Goal: Check status: Check status

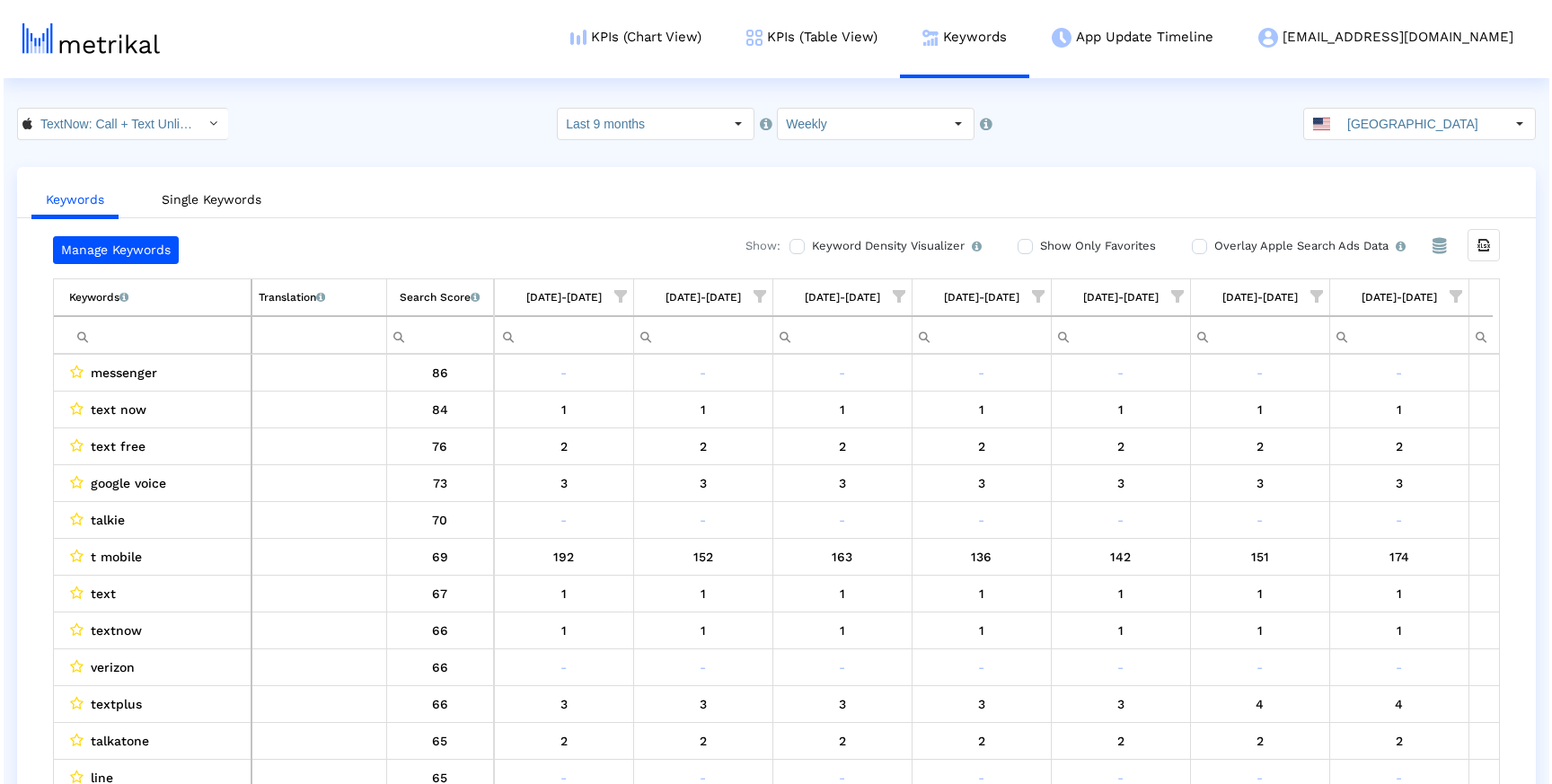
scroll to position [0, 4152]
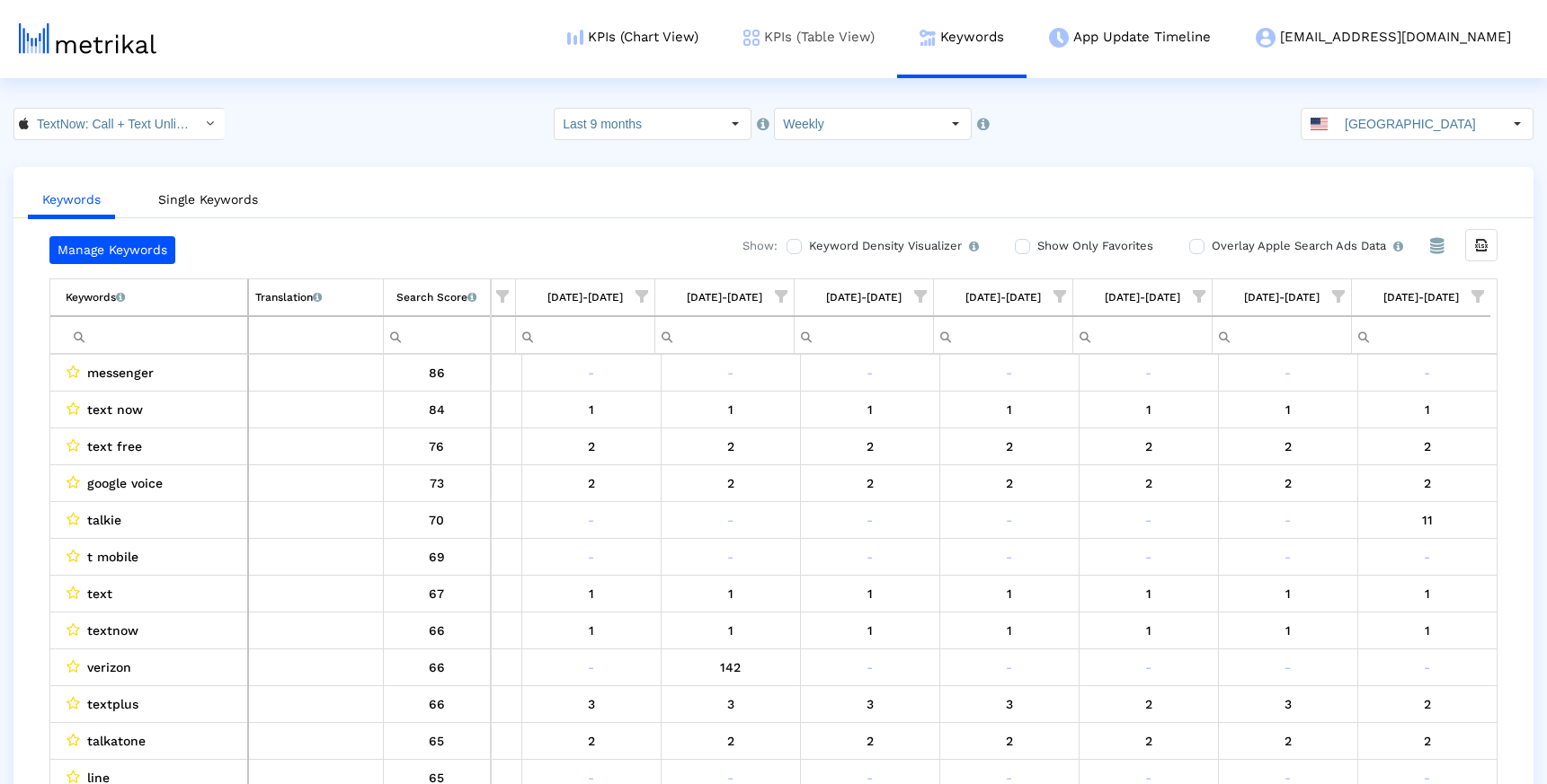
click at [875, 42] on link "KPIs (Table View)" at bounding box center [808, 37] width 176 height 74
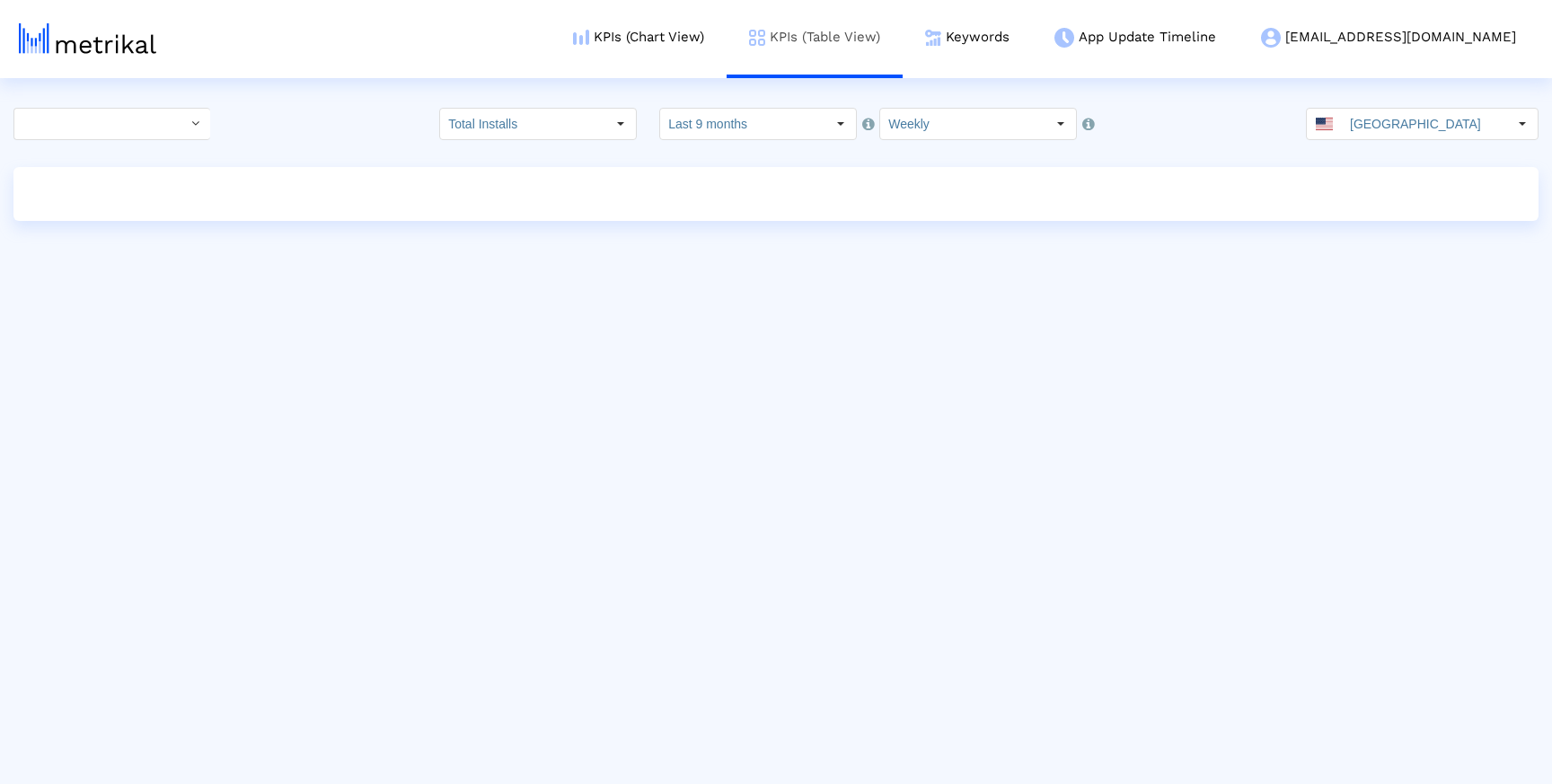
click at [890, 32] on link "KPIs (Table View)" at bounding box center [814, 37] width 176 height 74
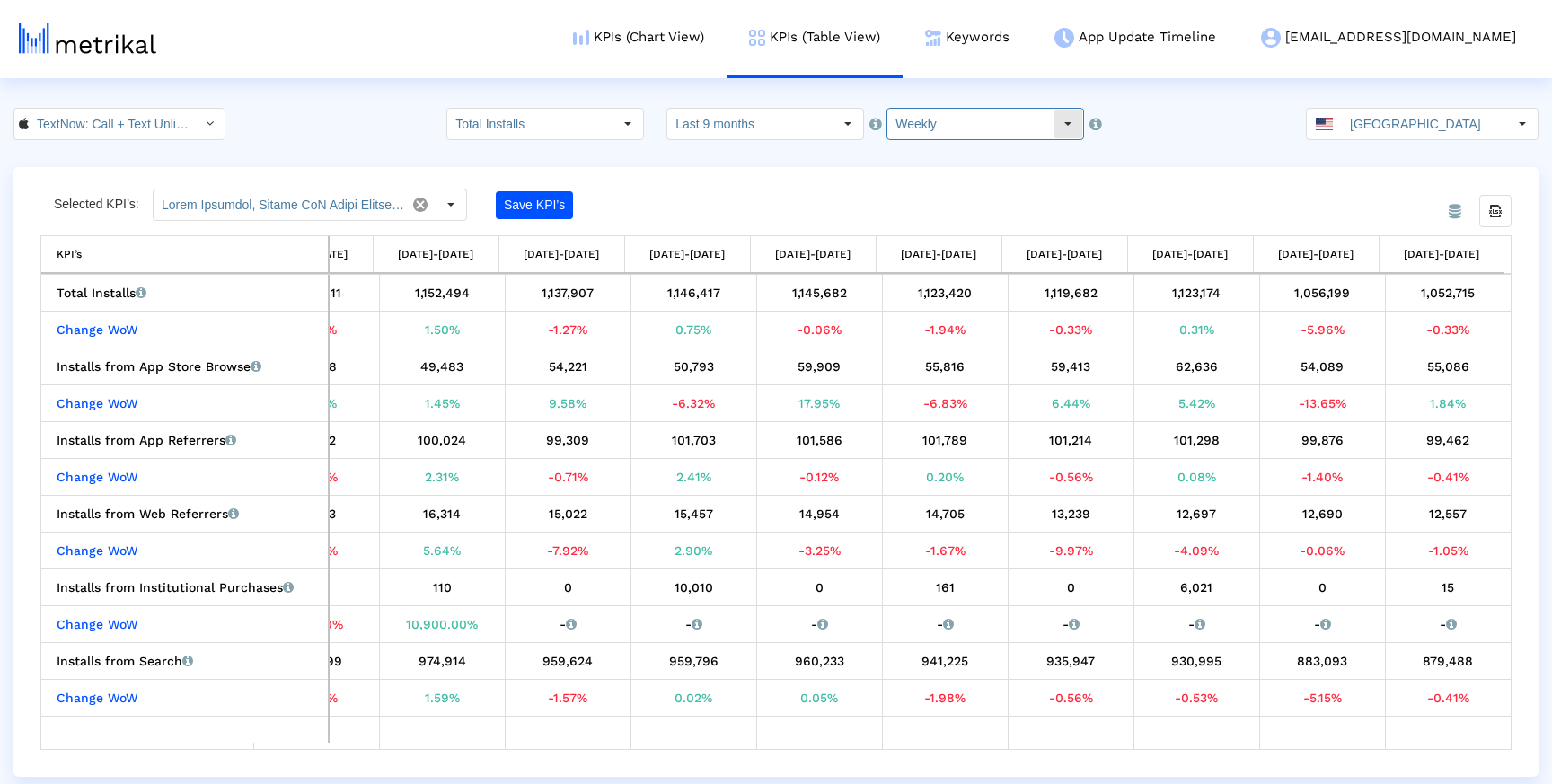
click at [904, 120] on input "Weekly" at bounding box center [970, 123] width 166 height 30
click at [918, 171] on div "Monthly" at bounding box center [968, 184] width 177 height 29
type input "Monthly"
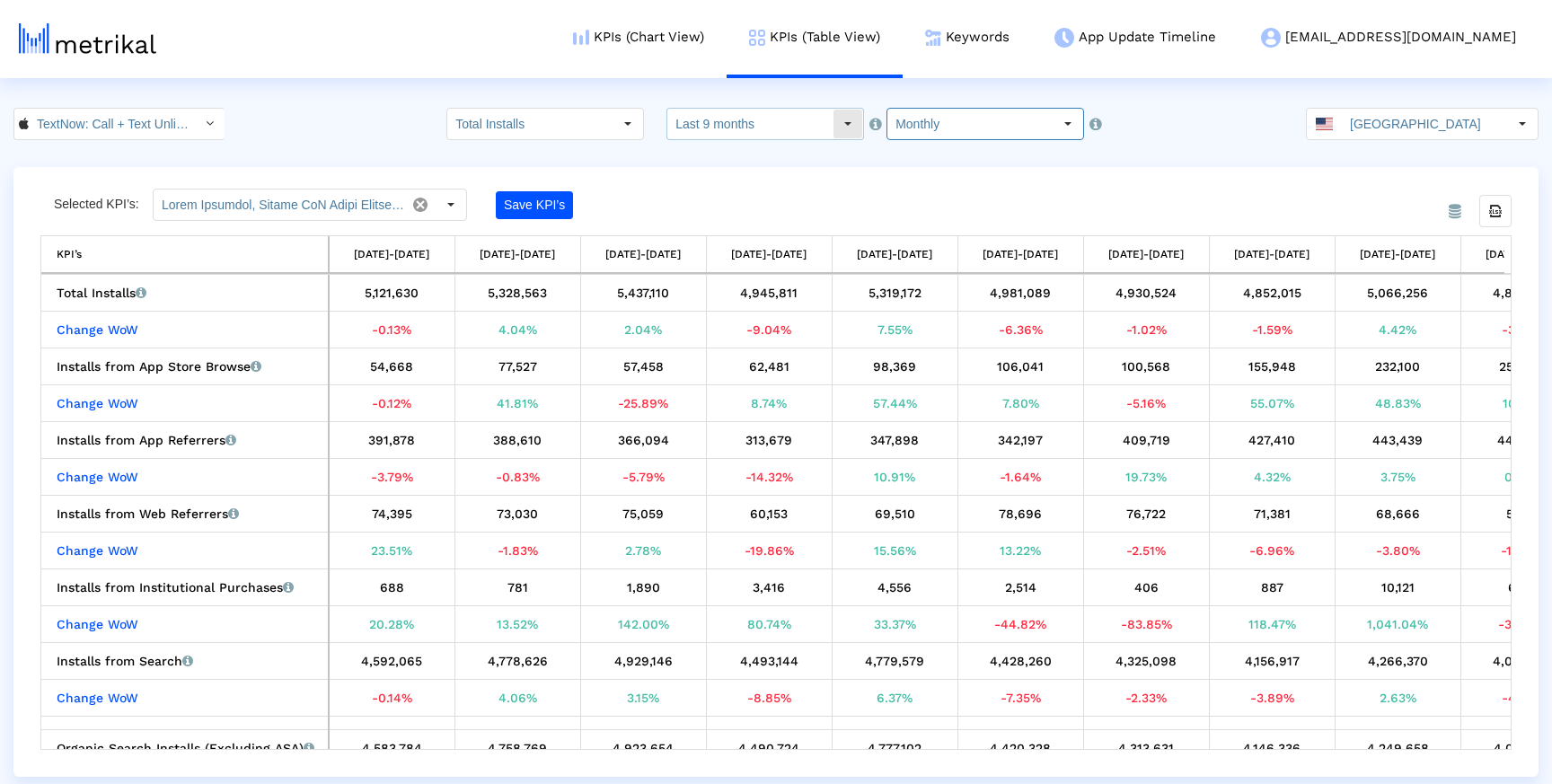
click at [759, 110] on input "Last 9 months" at bounding box center [750, 123] width 166 height 30
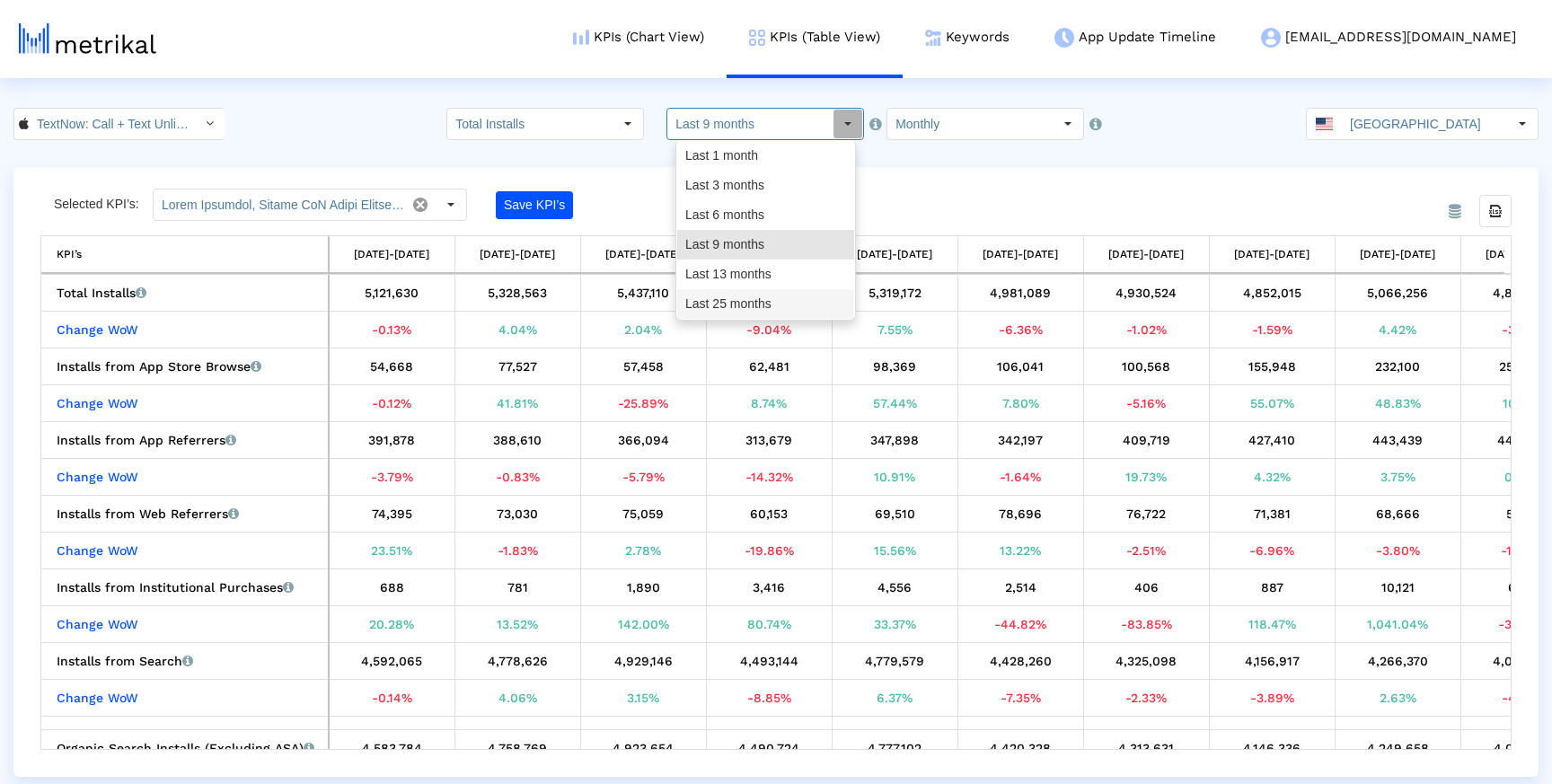
click at [733, 307] on div "Last 25 months" at bounding box center [766, 303] width 177 height 29
type input "Last 25 months"
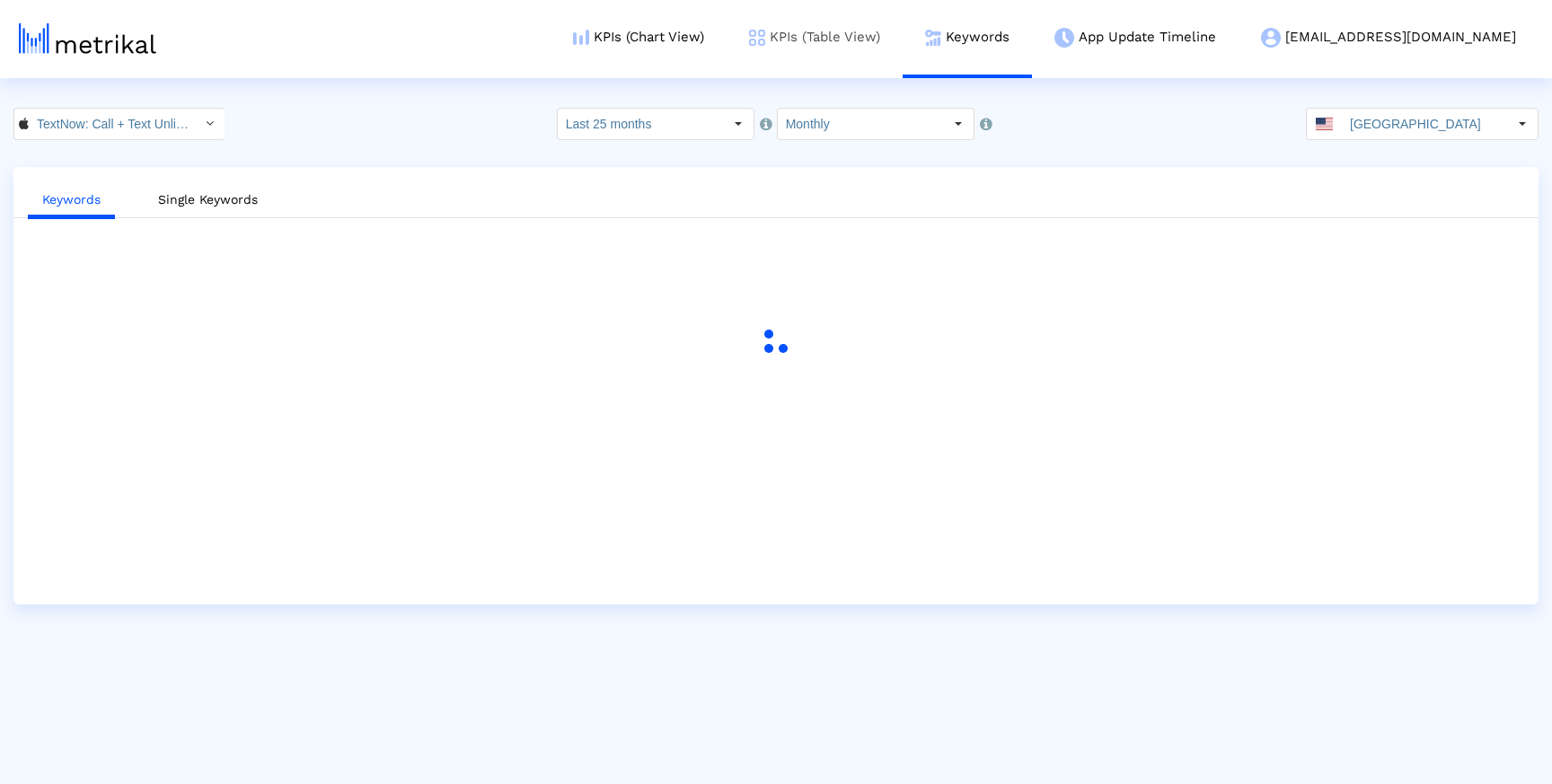
click at [903, 61] on link "KPIs (Table View)" at bounding box center [814, 37] width 176 height 74
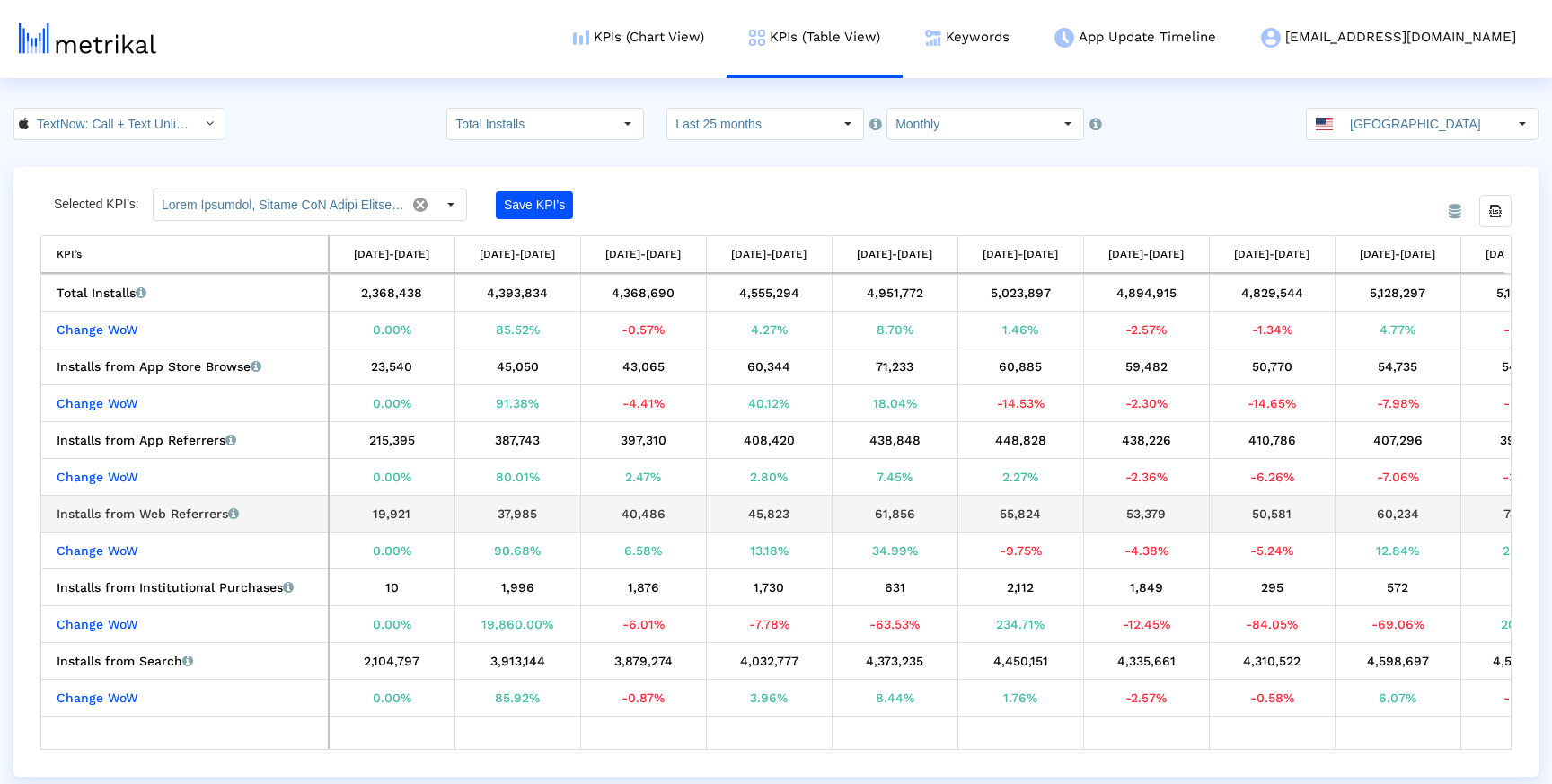
scroll to position [0, 68]
